Goal: Information Seeking & Learning: Find specific fact

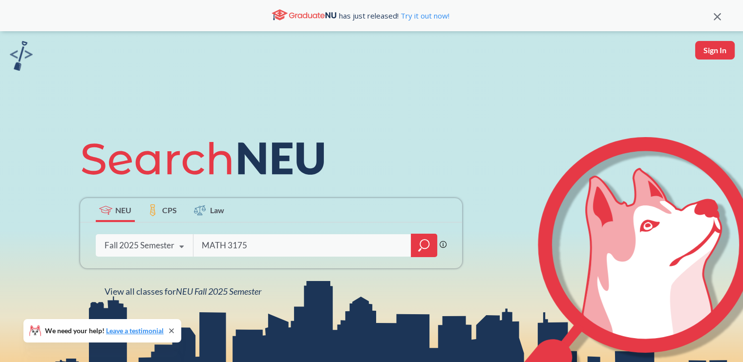
type input "MATH 3175"
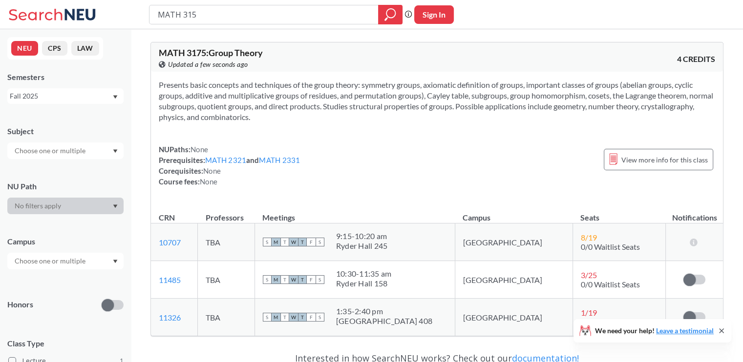
type input "MATH 3150"
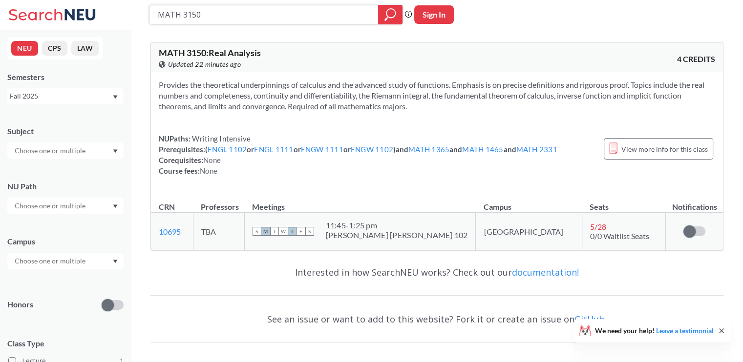
drag, startPoint x: 282, startPoint y: 20, endPoint x: 176, endPoint y: 17, distance: 106.5
click at [205, 15] on input "MATH 3150" at bounding box center [264, 14] width 214 height 17
drag, startPoint x: 176, startPoint y: 17, endPoint x: 117, endPoint y: 23, distance: 58.9
click at [119, 25] on div "MATH 3150 Phrase search guarantees the exact search appears in the results. Ex.…" at bounding box center [371, 14] width 743 height 29
type input "SPNS 3800"
